Goal: Task Accomplishment & Management: Complete application form

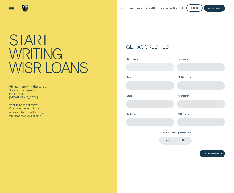
click at [150, 69] on input "First name" at bounding box center [150, 67] width 48 height 8
type input "[PERSON_NAME]"
type input "Narayan"
click at [140, 89] on input "Email" at bounding box center [150, 85] width 48 height 8
type input "[PERSON_NAME][EMAIL_ADDRESS][DOMAIN_NAME]"
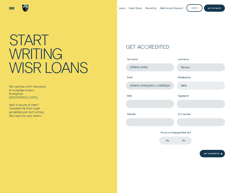
click at [192, 85] on input "04830" at bounding box center [201, 85] width 48 height 8
click at [197, 85] on input "04830" at bounding box center [201, 85] width 48 height 8
type input "0480353338"
click at [158, 105] on input "State" at bounding box center [150, 104] width 48 height 8
type input "Victoria"
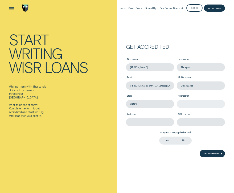
click at [190, 105] on input "Aggregator" at bounding box center [201, 104] width 48 height 8
click at [199, 85] on input "0480353338" at bounding box center [201, 85] width 48 height 8
type input "0480353138"
click at [195, 107] on input "Aggregator" at bounding box center [201, 104] width 48 height 8
type input "Connective Credit Services"
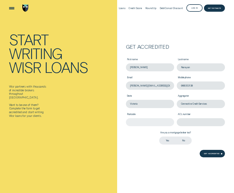
click at [144, 122] on input "Postcode" at bounding box center [150, 122] width 48 height 8
click at [136, 13] on div "Credit Score" at bounding box center [135, 8] width 13 height 16
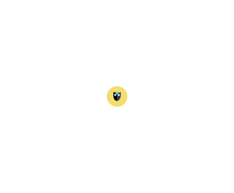
drag, startPoint x: 136, startPoint y: 13, endPoint x: -13, endPoint y: -30, distance: 154.2
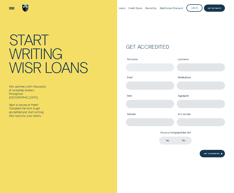
click at [154, 65] on input "First name" at bounding box center [150, 67] width 48 height 8
type input "[PERSON_NAME]"
type input "n"
type input "Narayan"
click at [142, 92] on div "State" at bounding box center [150, 99] width 51 height 18
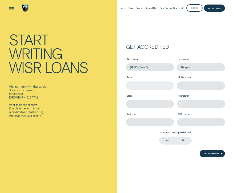
click at [146, 88] on input "Email" at bounding box center [150, 85] width 48 height 8
type input "[PERSON_NAME][EMAIL_ADDRESS][DOMAIN_NAME]"
type input "0480353138"
click at [154, 101] on input "State" at bounding box center [150, 104] width 48 height 8
type input "Victoria"
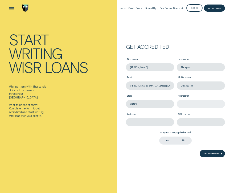
click at [188, 102] on input "Aggregator" at bounding box center [201, 104] width 48 height 8
click at [192, 103] on input "Connective Services" at bounding box center [201, 104] width 48 height 8
type input "Connective Credit Services"
click at [145, 121] on input "Postcode" at bounding box center [150, 122] width 48 height 8
type input "3030"
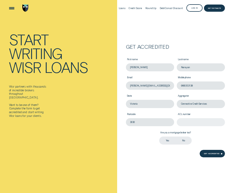
click at [194, 119] on input "ACL number" at bounding box center [201, 122] width 48 height 8
click at [177, 32] on form "Get accredited First name [PERSON_NAME] Last name Narayan Email [PERSON_NAME][E…" at bounding box center [175, 82] width 117 height 165
click at [196, 122] on input "ACL number" at bounding box center [201, 122] width 48 height 8
type input "389238"
click at [158, 173] on div "Get accredited First name [PERSON_NAME] Last name [PERSON_NAME] Email [PERSON_N…" at bounding box center [175, 104] width 117 height 209
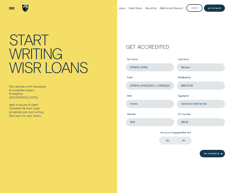
click at [165, 141] on label "Yes" at bounding box center [167, 141] width 16 height 8
click at [159, 137] on input "Yes" at bounding box center [159, 137] width 0 height 0
click at [167, 169] on div "Get accredited First name [PERSON_NAME] Last name [PERSON_NAME] Email [PERSON_N…" at bounding box center [175, 104] width 117 height 209
click at [215, 154] on div "Get Accredited" at bounding box center [211, 153] width 15 height 1
